Goal: Browse casually

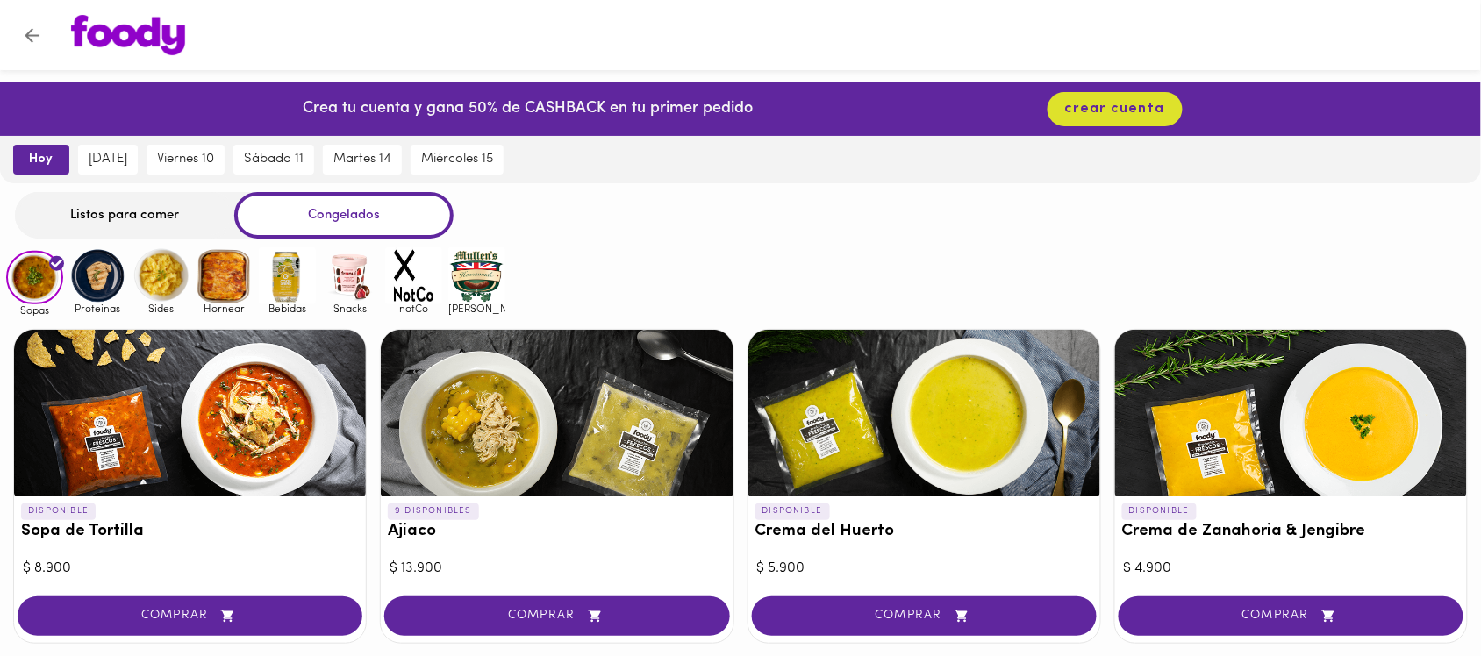
click at [108, 281] on img at bounding box center [97, 275] width 57 height 57
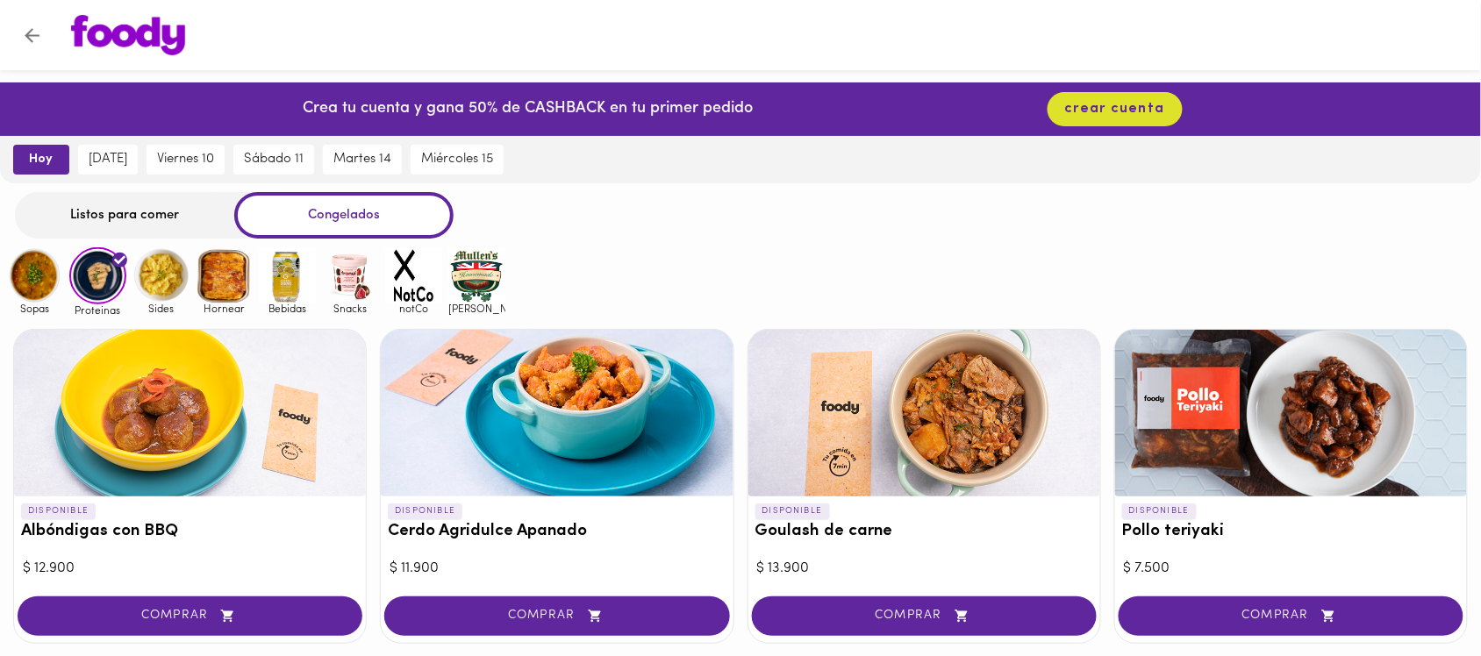
click at [147, 265] on img at bounding box center [161, 275] width 57 height 57
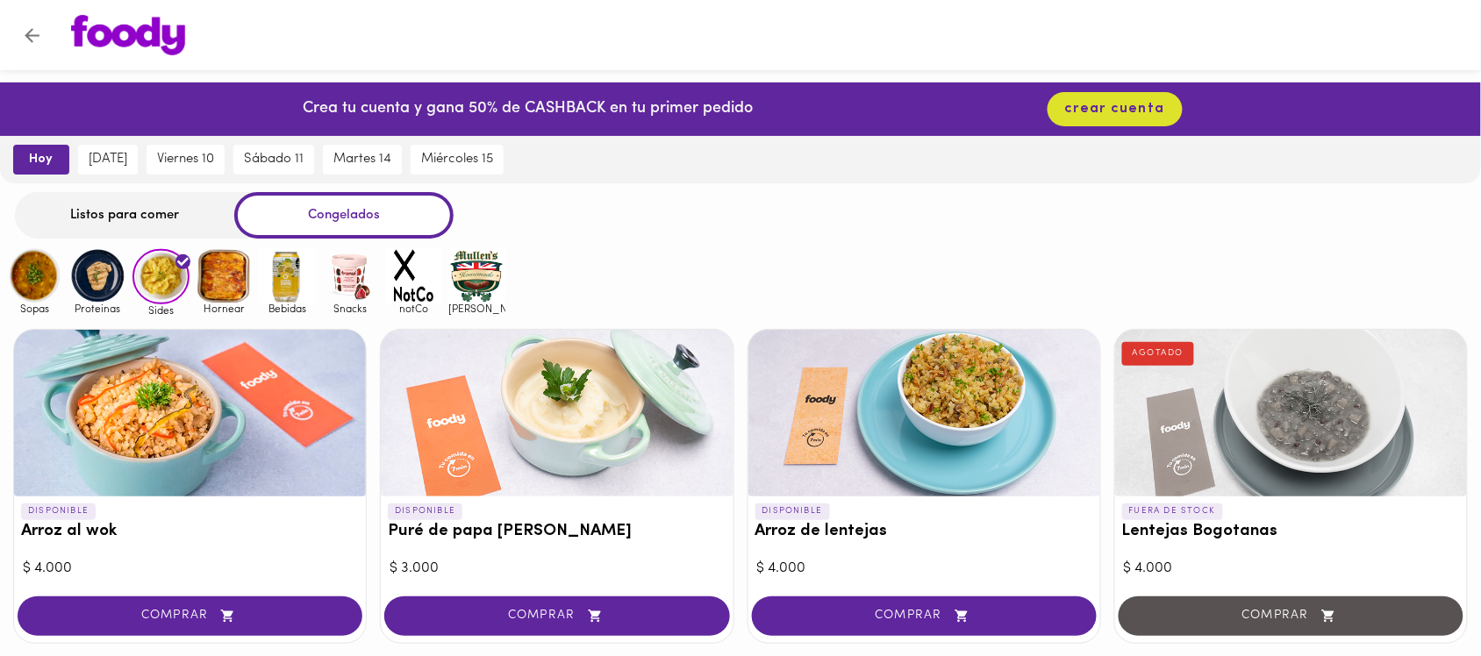
click at [238, 272] on img at bounding box center [224, 275] width 57 height 57
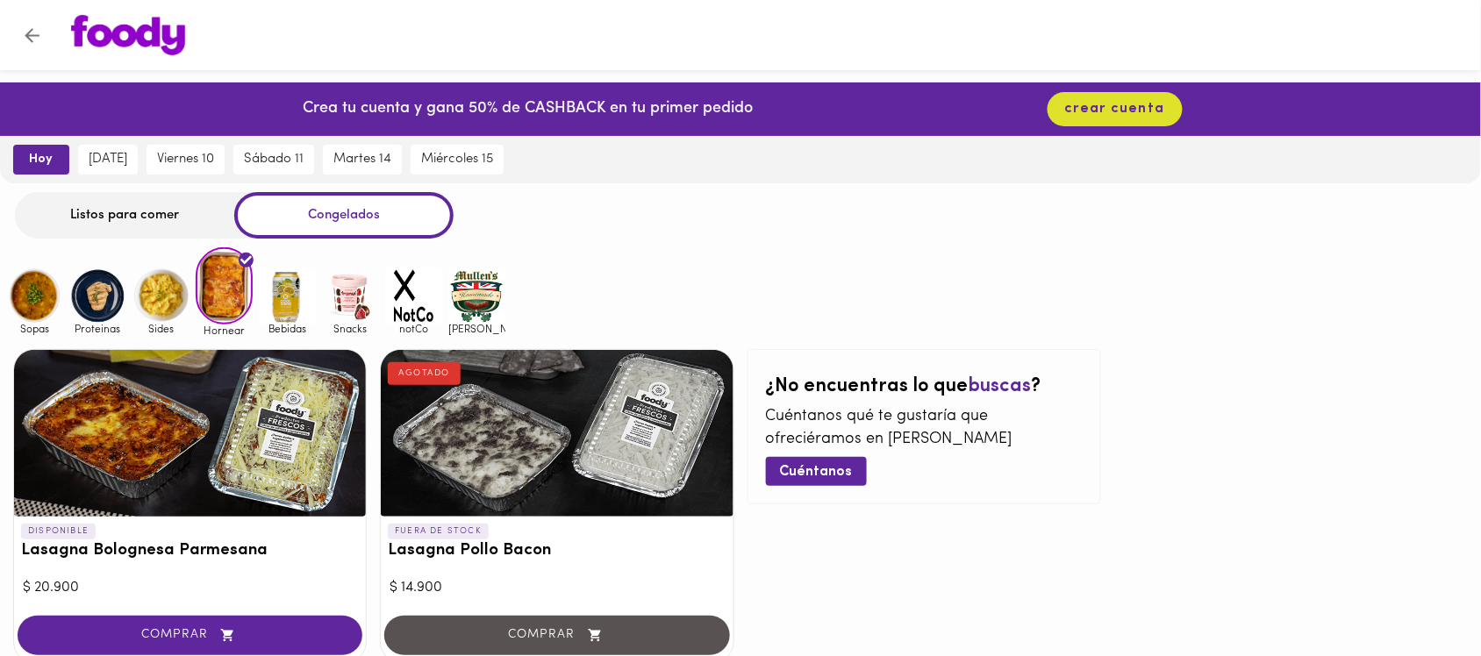
click at [301, 298] on img at bounding box center [287, 296] width 57 height 57
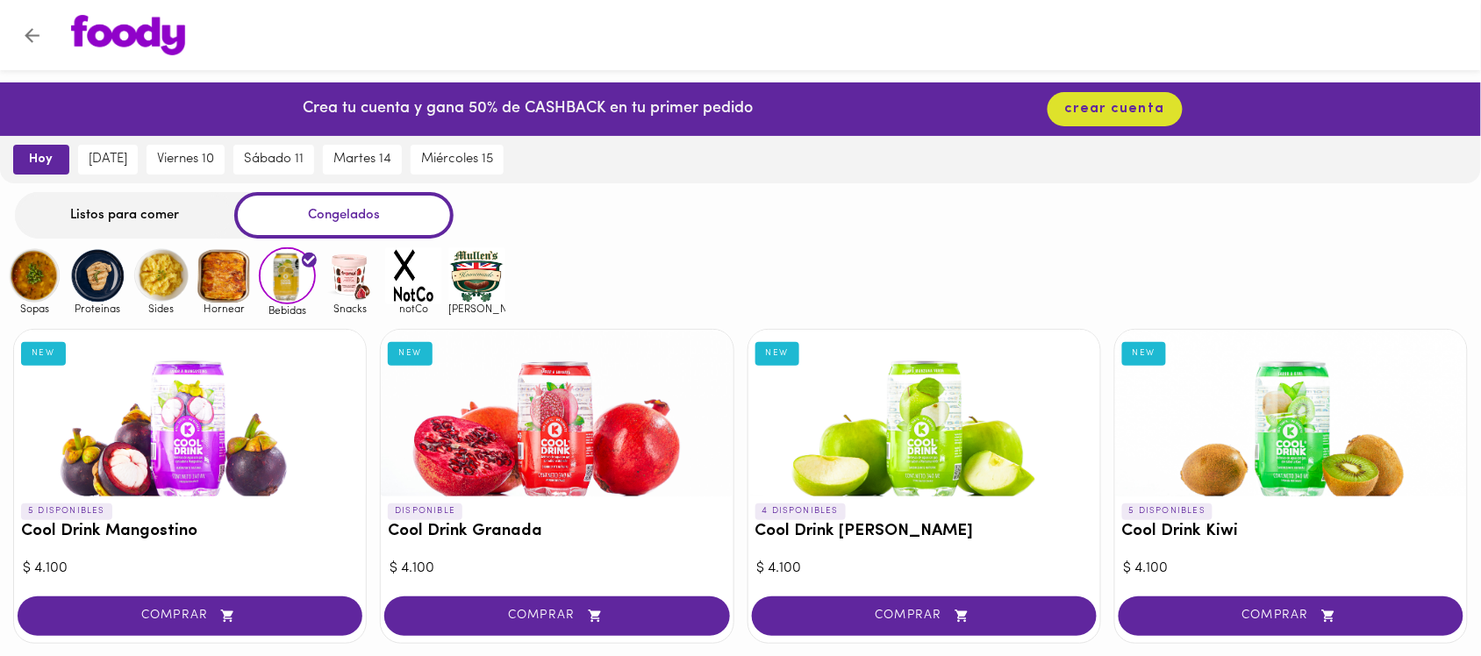
click at [279, 313] on span "Bebidas" at bounding box center [287, 310] width 57 height 11
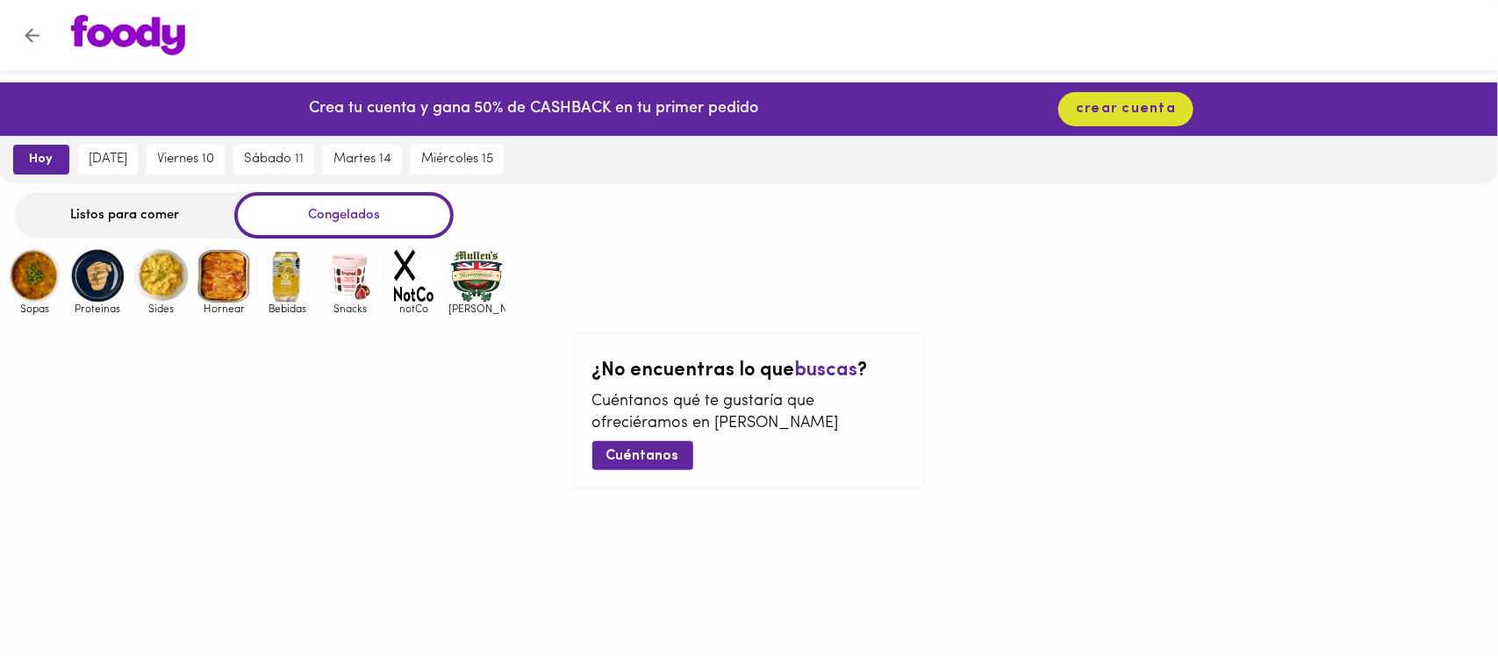
click at [281, 285] on img at bounding box center [287, 275] width 57 height 57
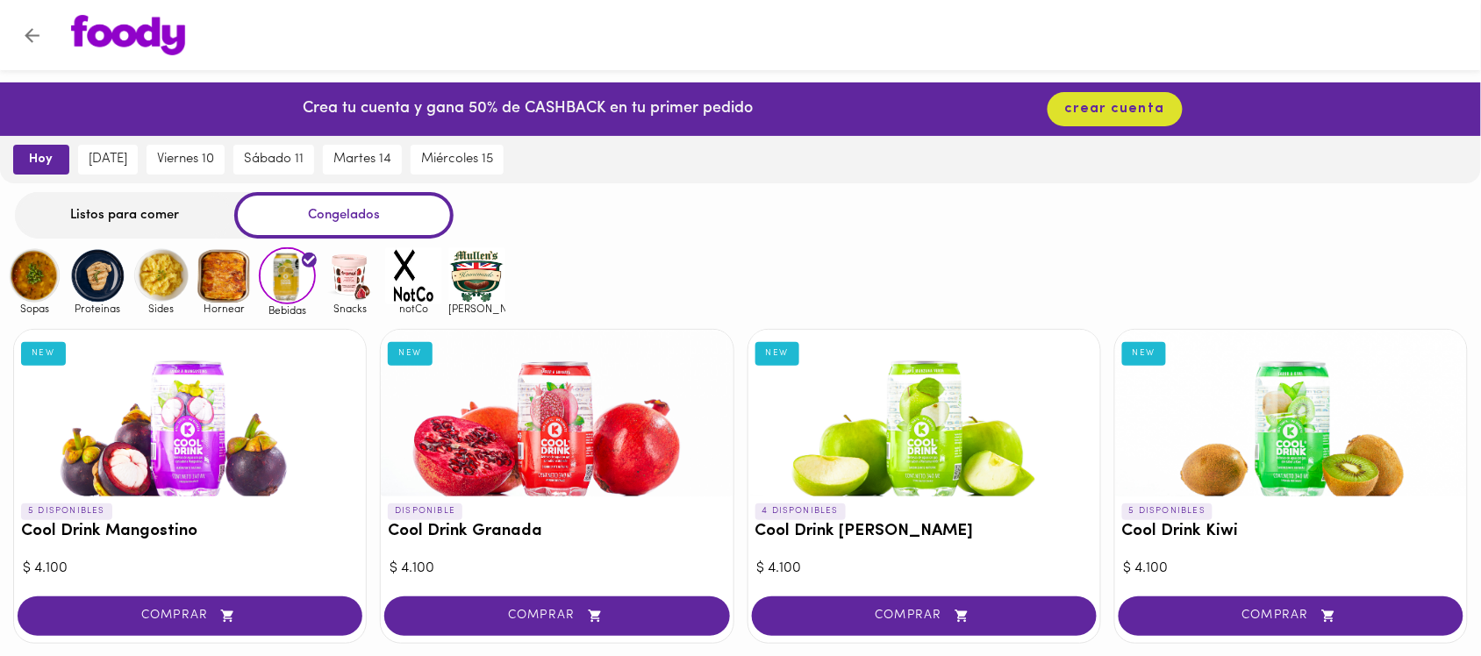
click at [364, 274] on img at bounding box center [350, 275] width 57 height 57
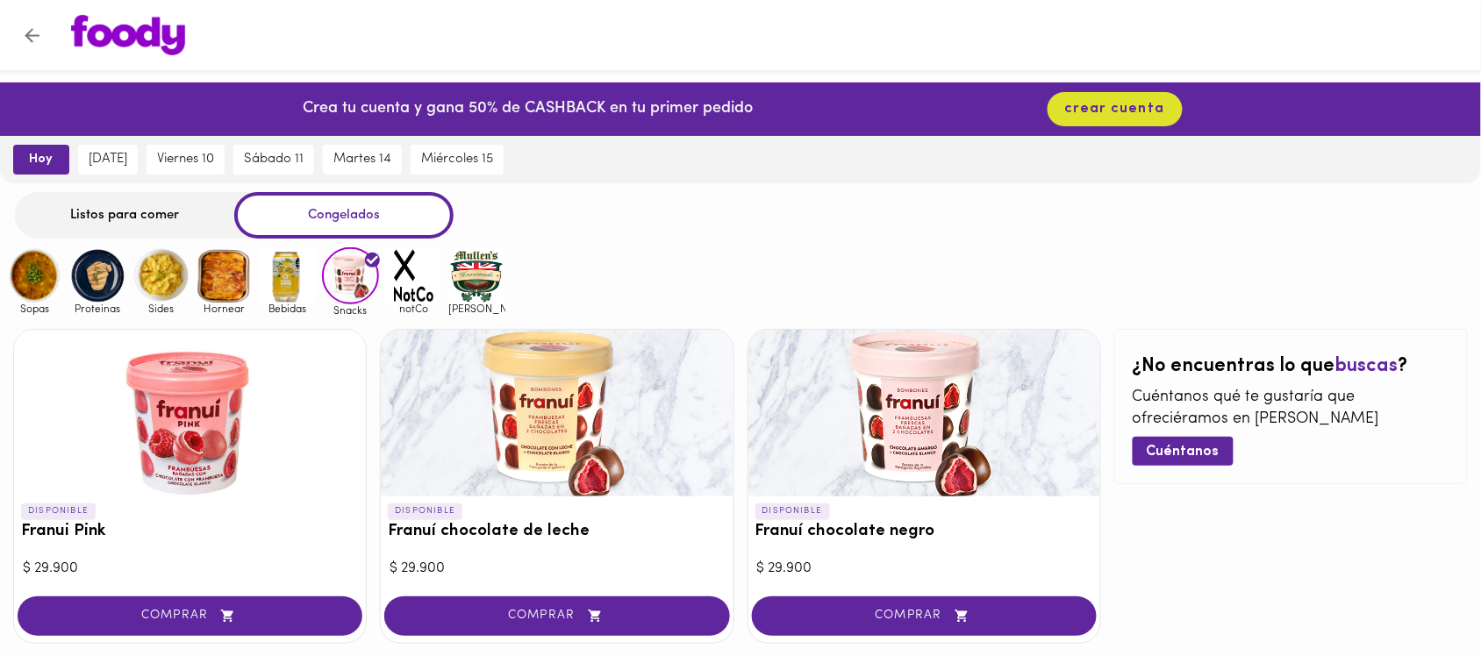
click at [42, 263] on img at bounding box center [34, 275] width 57 height 57
